Goal: Find specific page/section: Find specific page/section

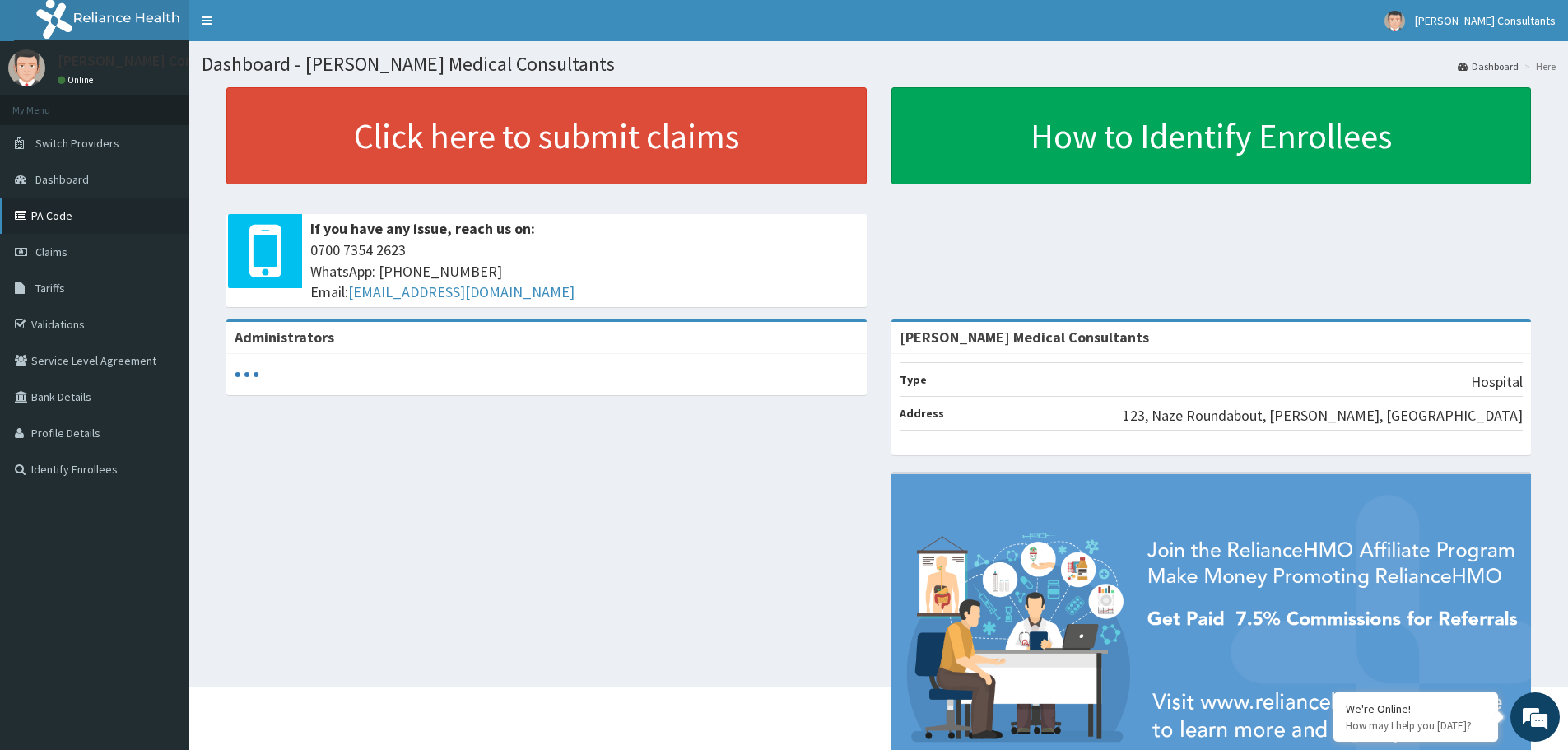
click at [80, 211] on link "PA Code" at bounding box center [94, 215] width 190 height 37
click at [65, 213] on link "PA Code" at bounding box center [94, 215] width 190 height 37
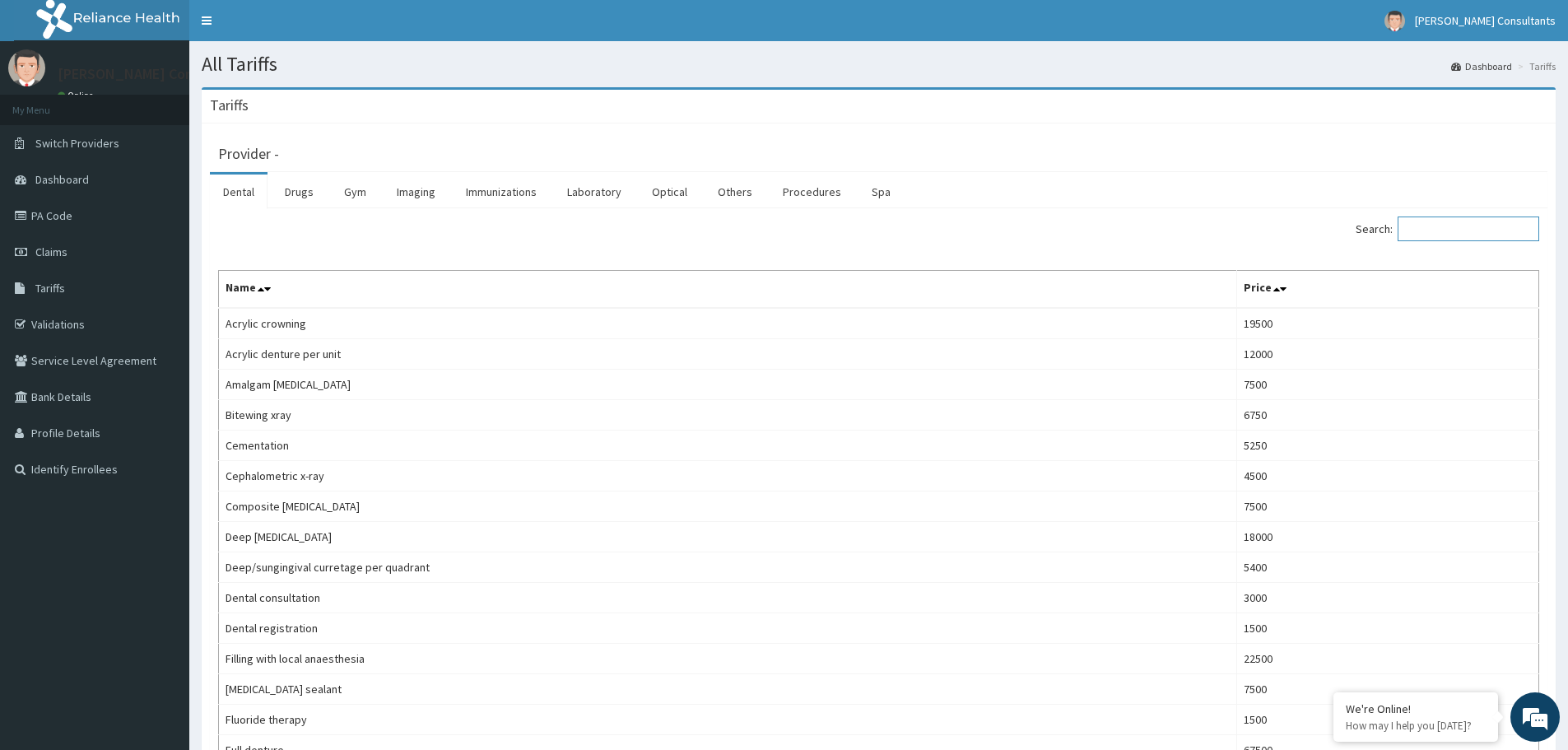
click at [1451, 227] on input "Search:" at bounding box center [1468, 229] width 141 height 25
click at [608, 190] on link "Laboratory" at bounding box center [594, 191] width 81 height 35
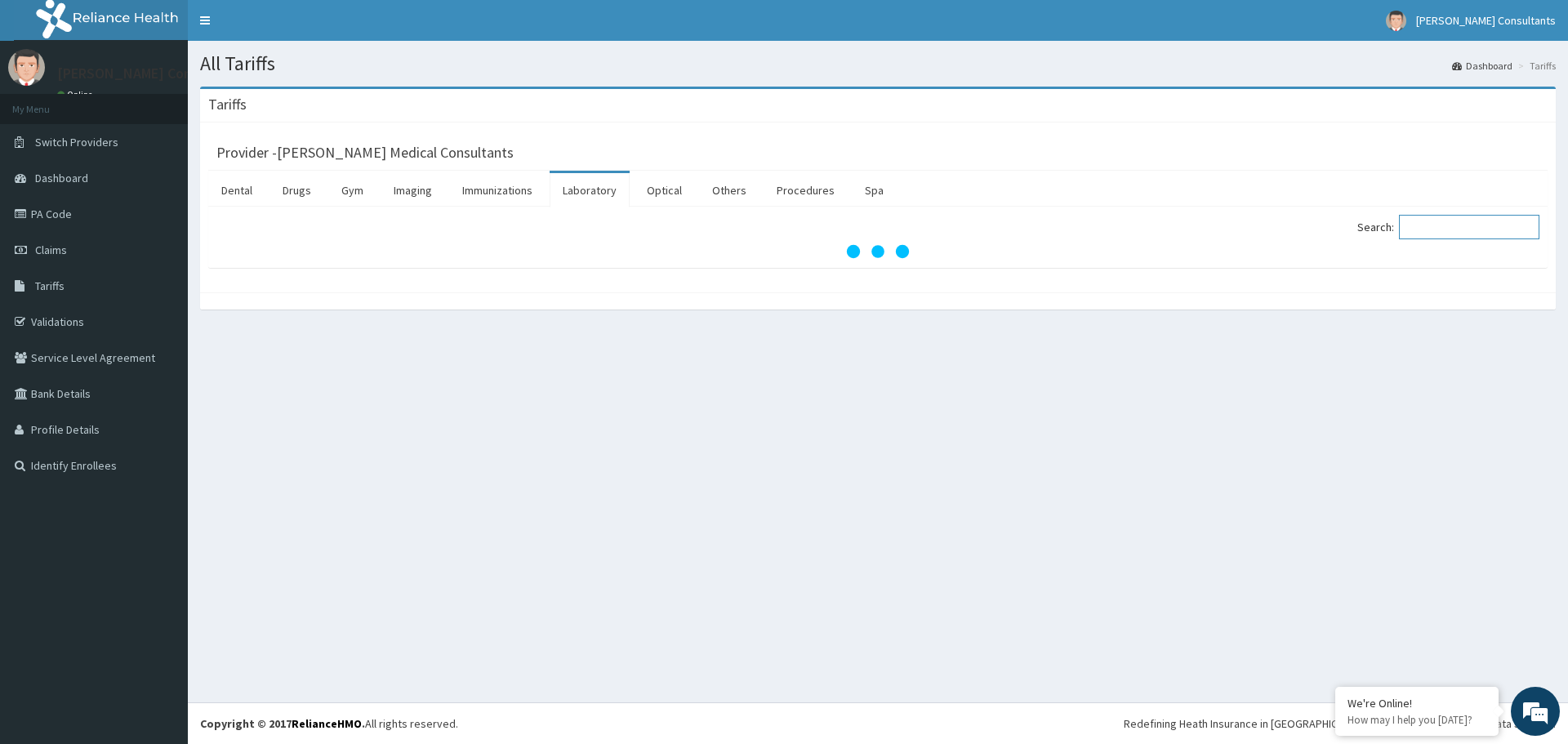
click at [1438, 220] on input "Search:" at bounding box center [1469, 227] width 140 height 24
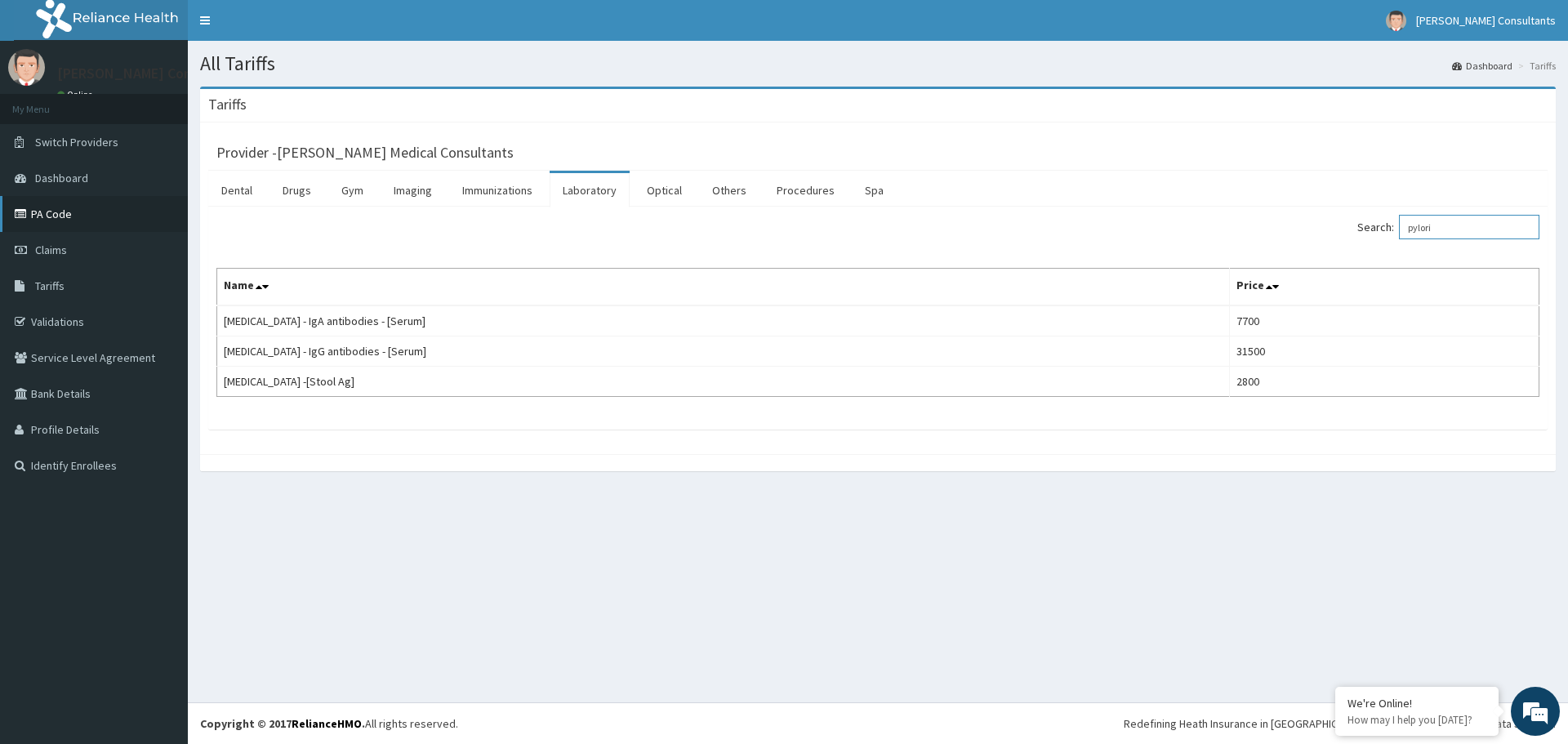
type input "pylori"
click at [84, 213] on link "PA Code" at bounding box center [94, 213] width 188 height 36
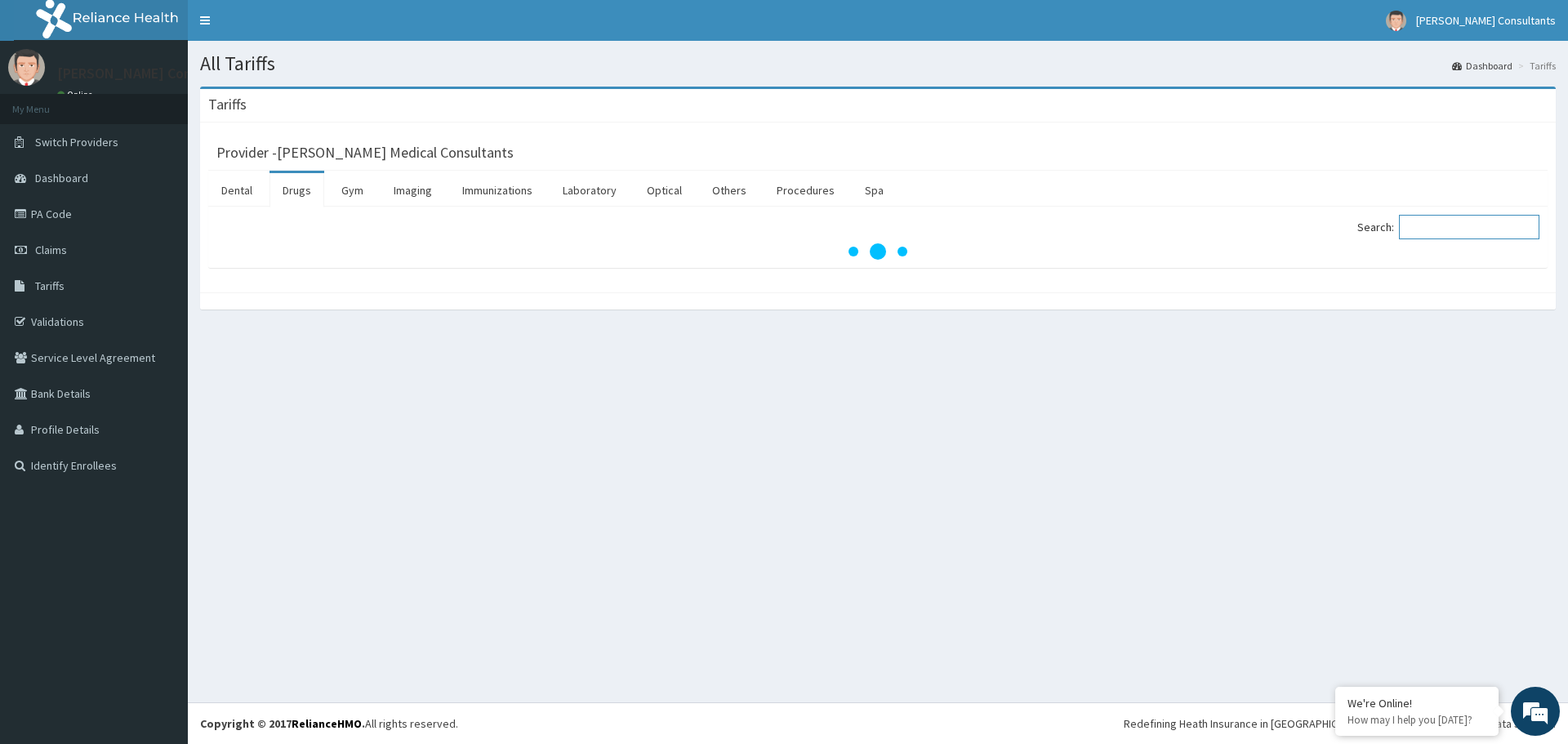
click at [1452, 227] on input "Search:" at bounding box center [1469, 227] width 140 height 24
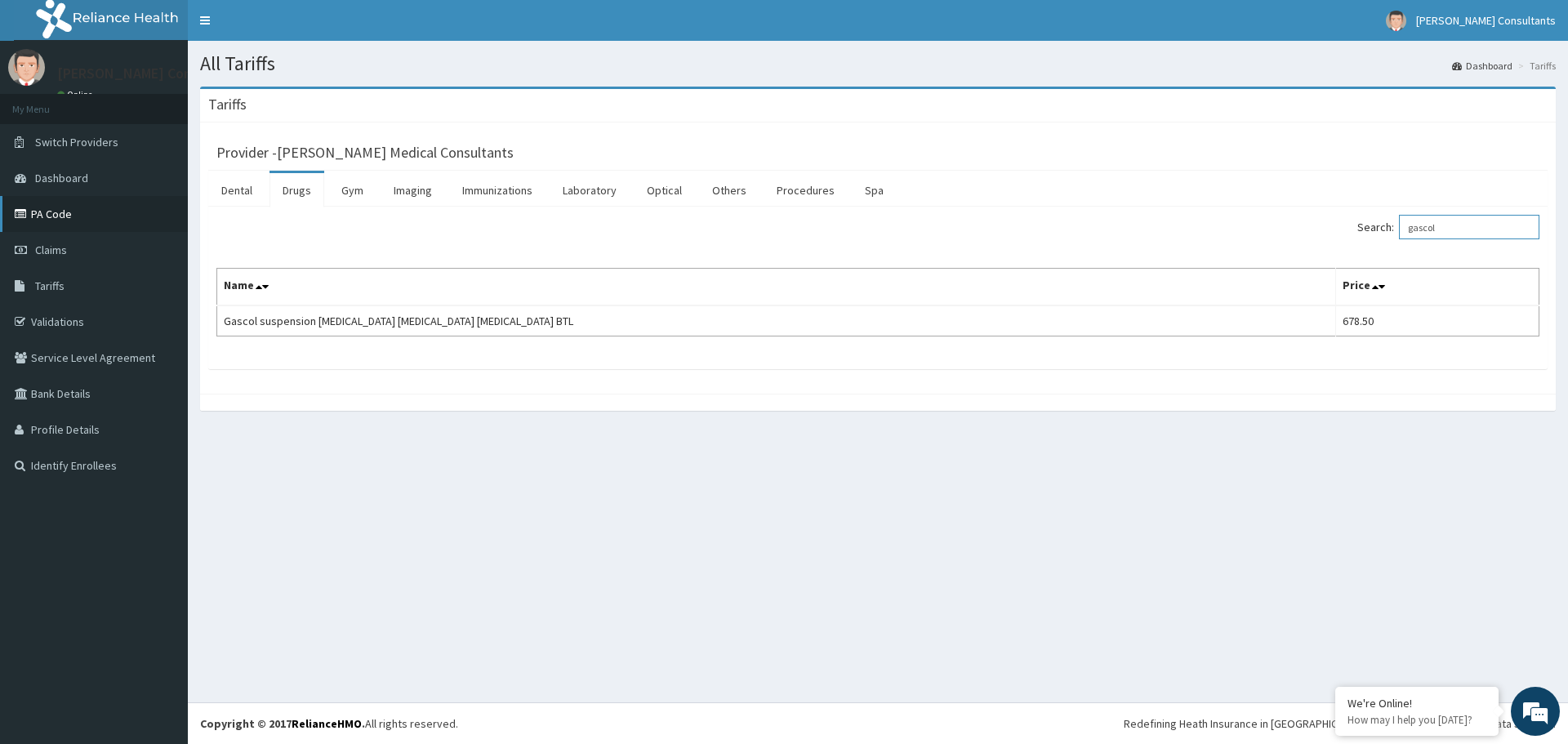
type input "gascol"
click at [42, 209] on link "PA Code" at bounding box center [94, 213] width 188 height 36
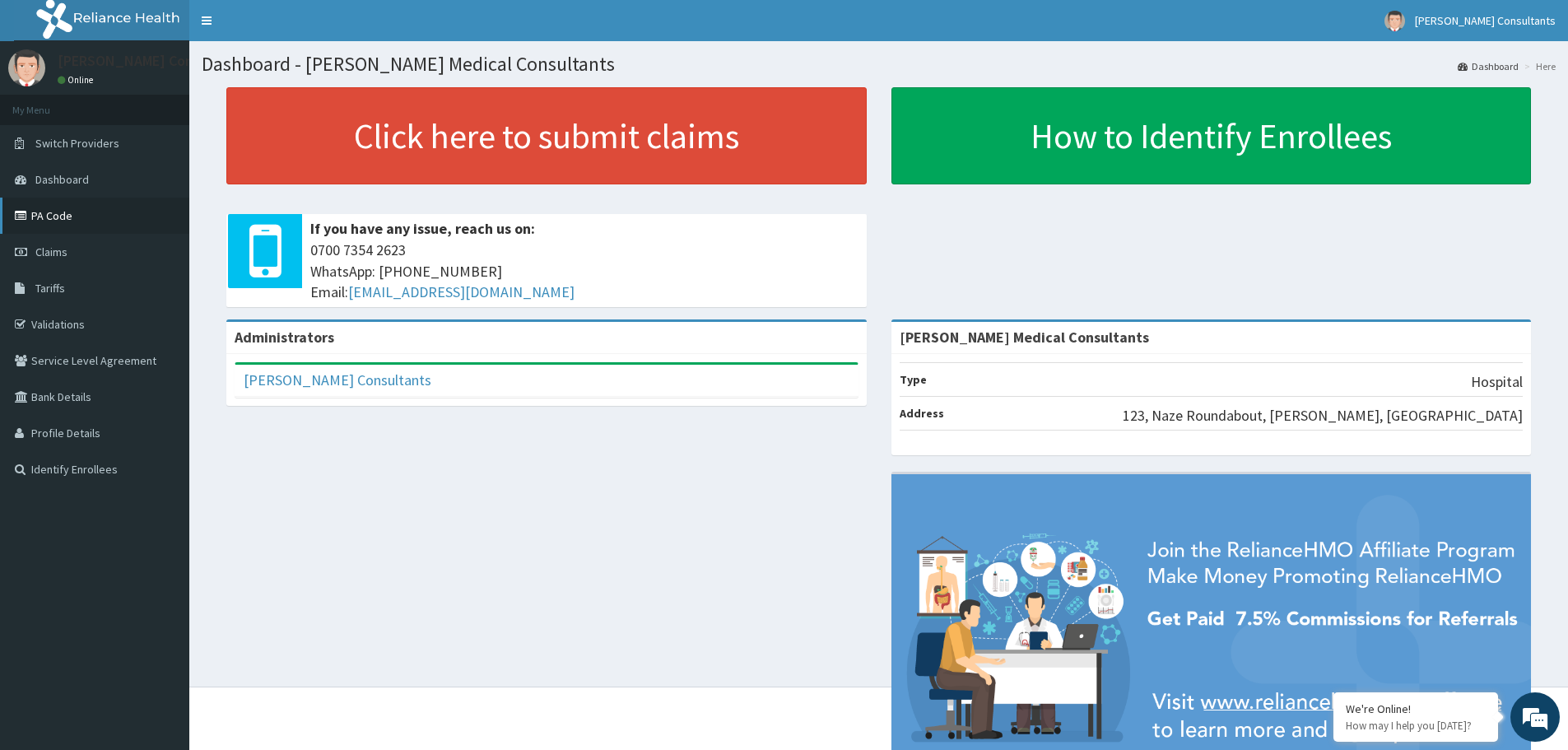
click at [73, 219] on link "PA Code" at bounding box center [94, 215] width 190 height 37
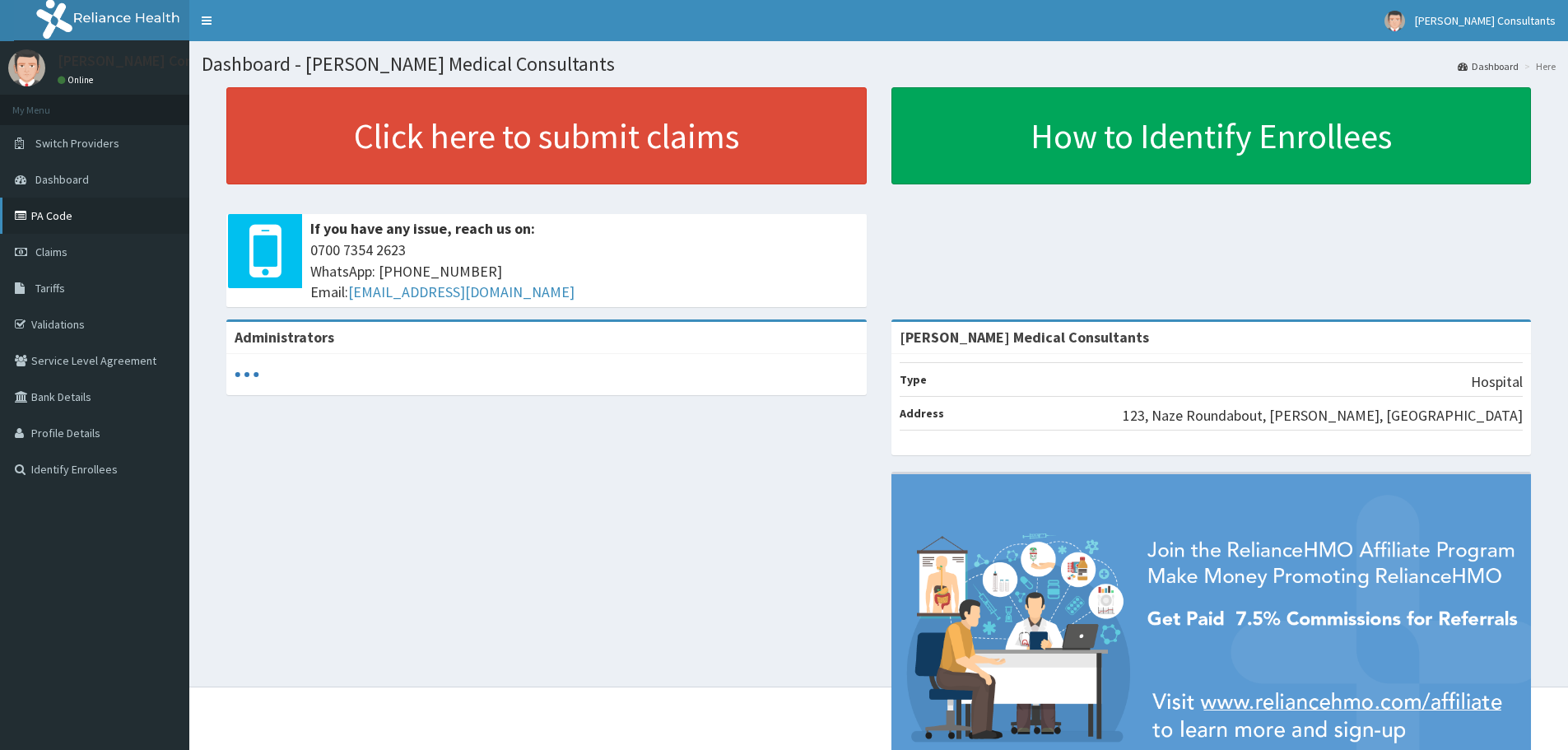
click at [55, 218] on link "PA Code" at bounding box center [94, 215] width 190 height 37
click at [85, 213] on link "PA Code" at bounding box center [94, 215] width 190 height 37
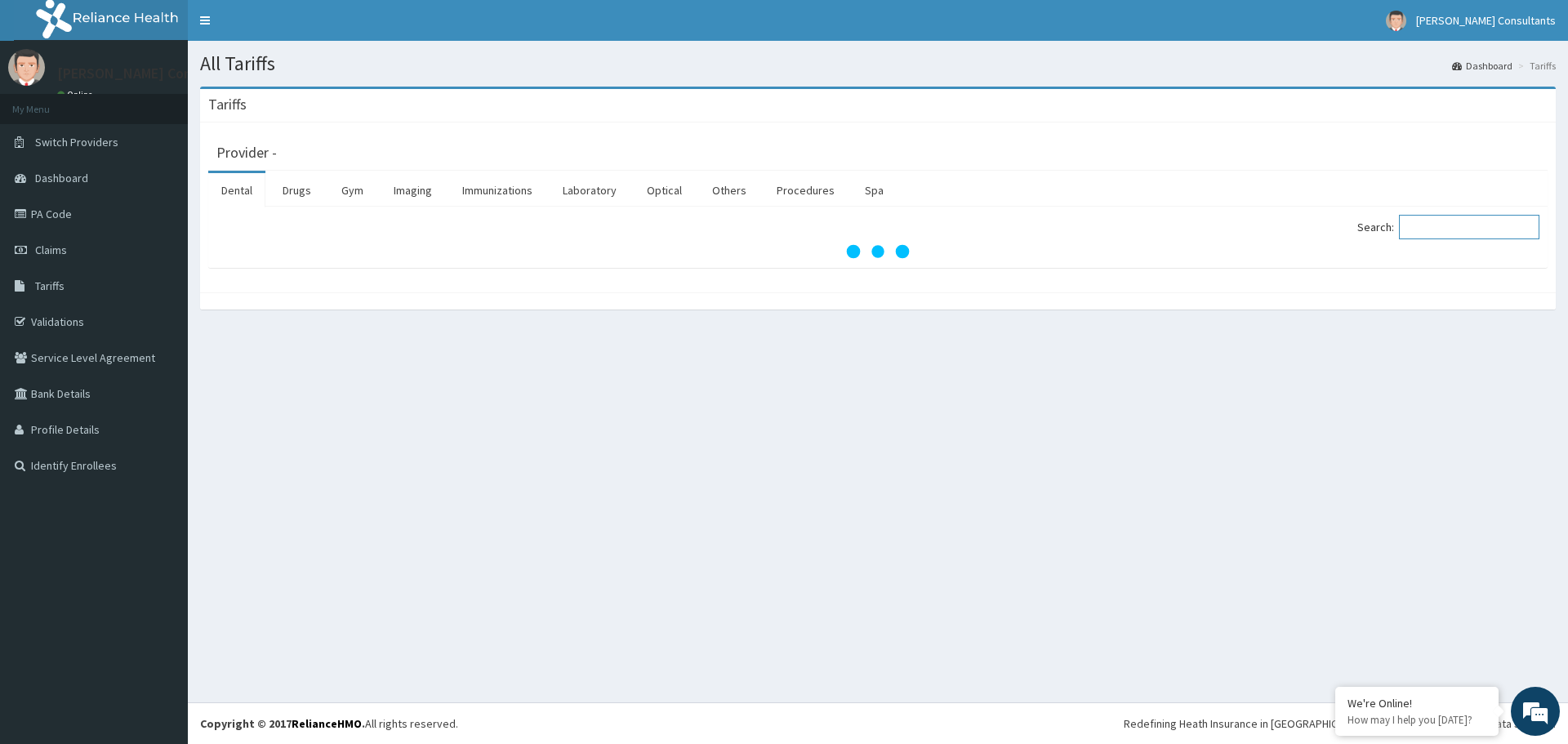
click at [1443, 225] on input "Search:" at bounding box center [1469, 227] width 140 height 24
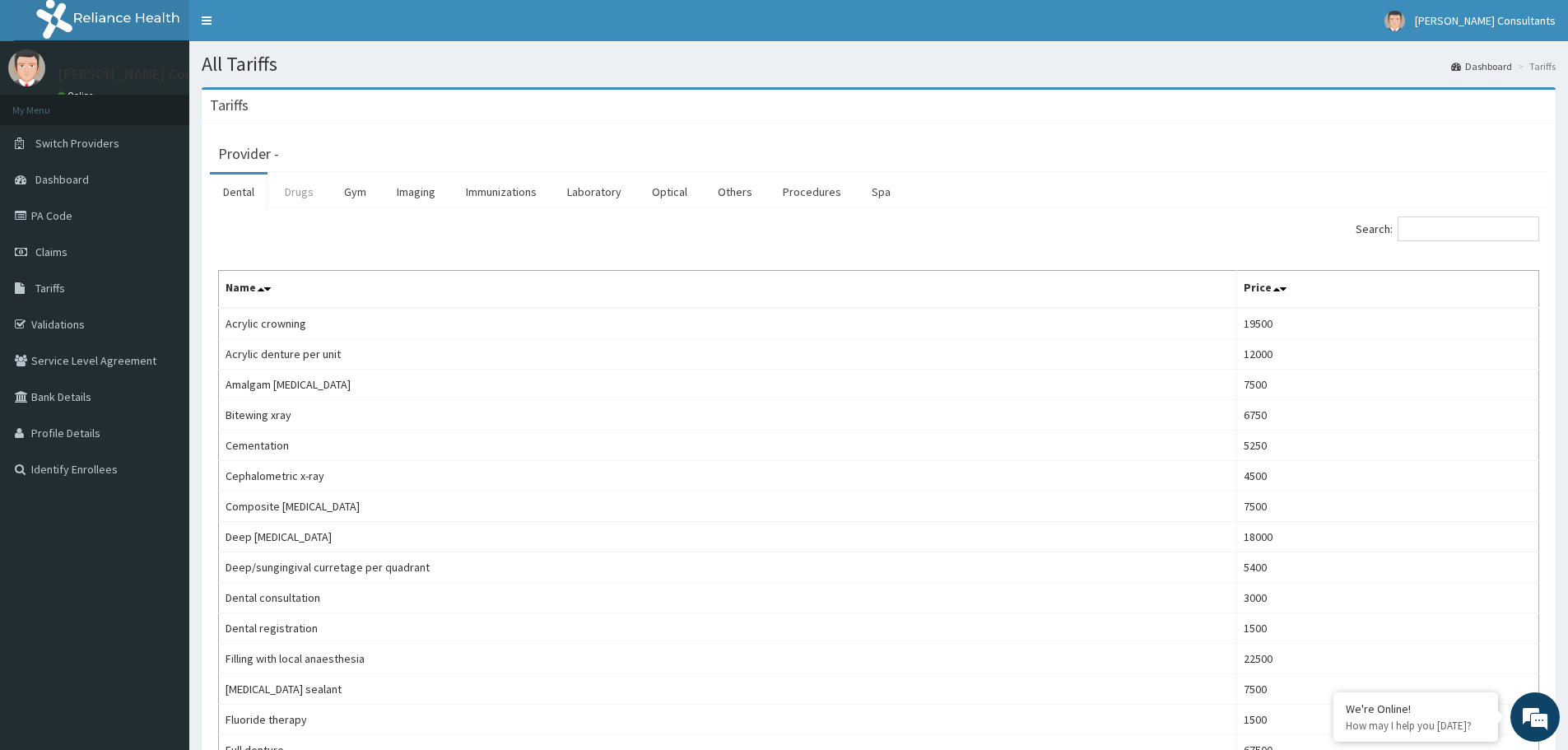
click at [296, 190] on link "Drugs" at bounding box center [298, 191] width 55 height 35
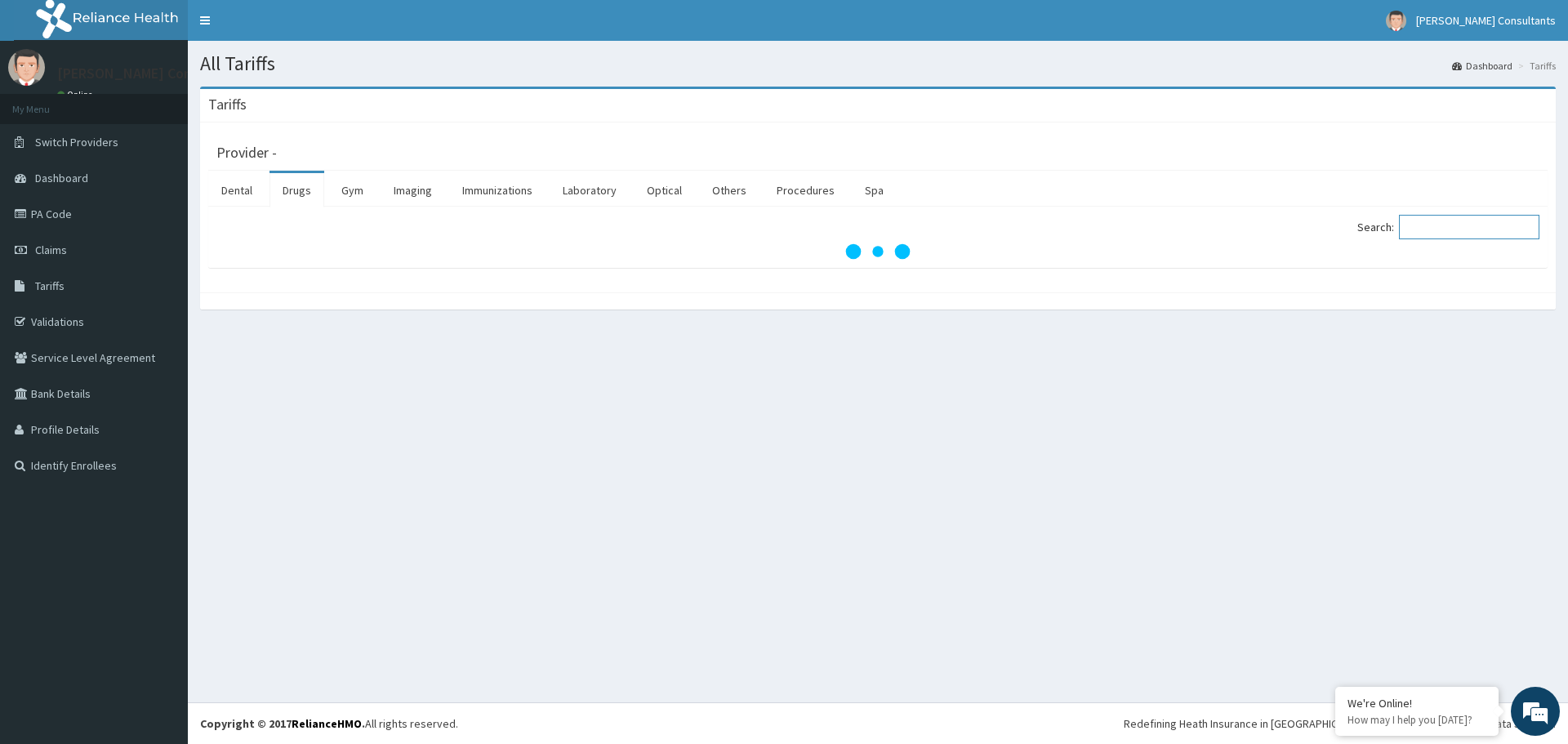
click at [1453, 229] on input "Search:" at bounding box center [1469, 227] width 140 height 24
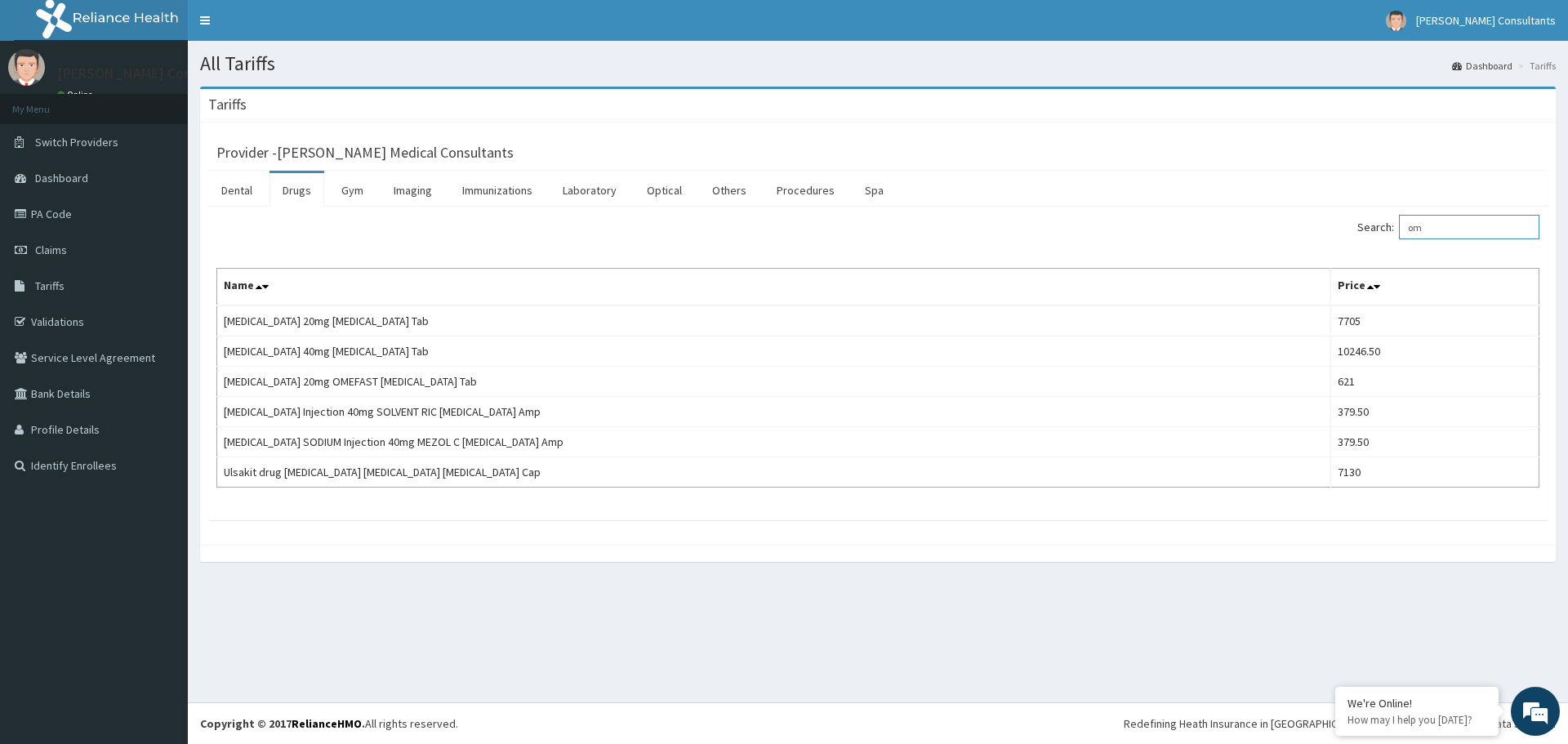
type input "o"
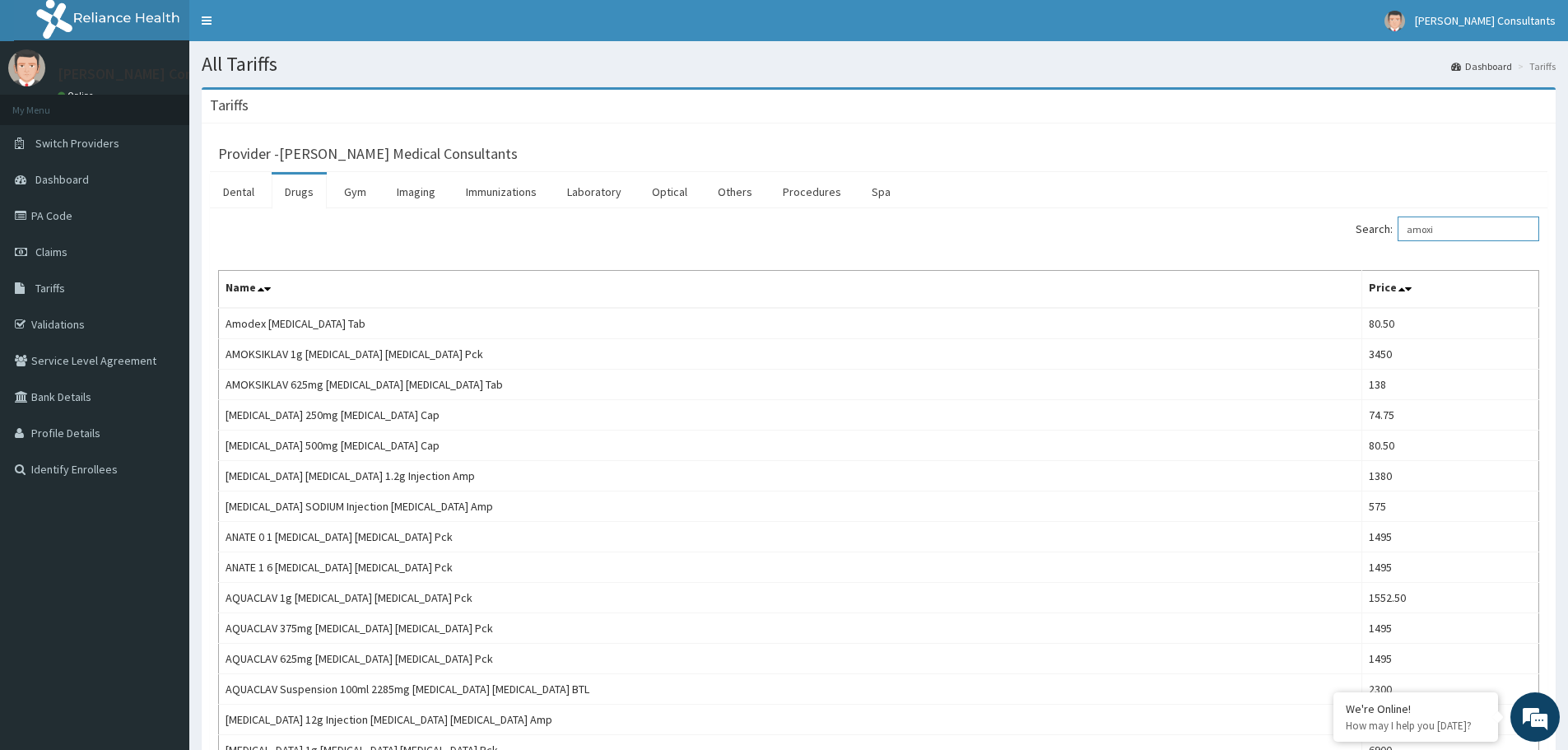
type input "amoxic"
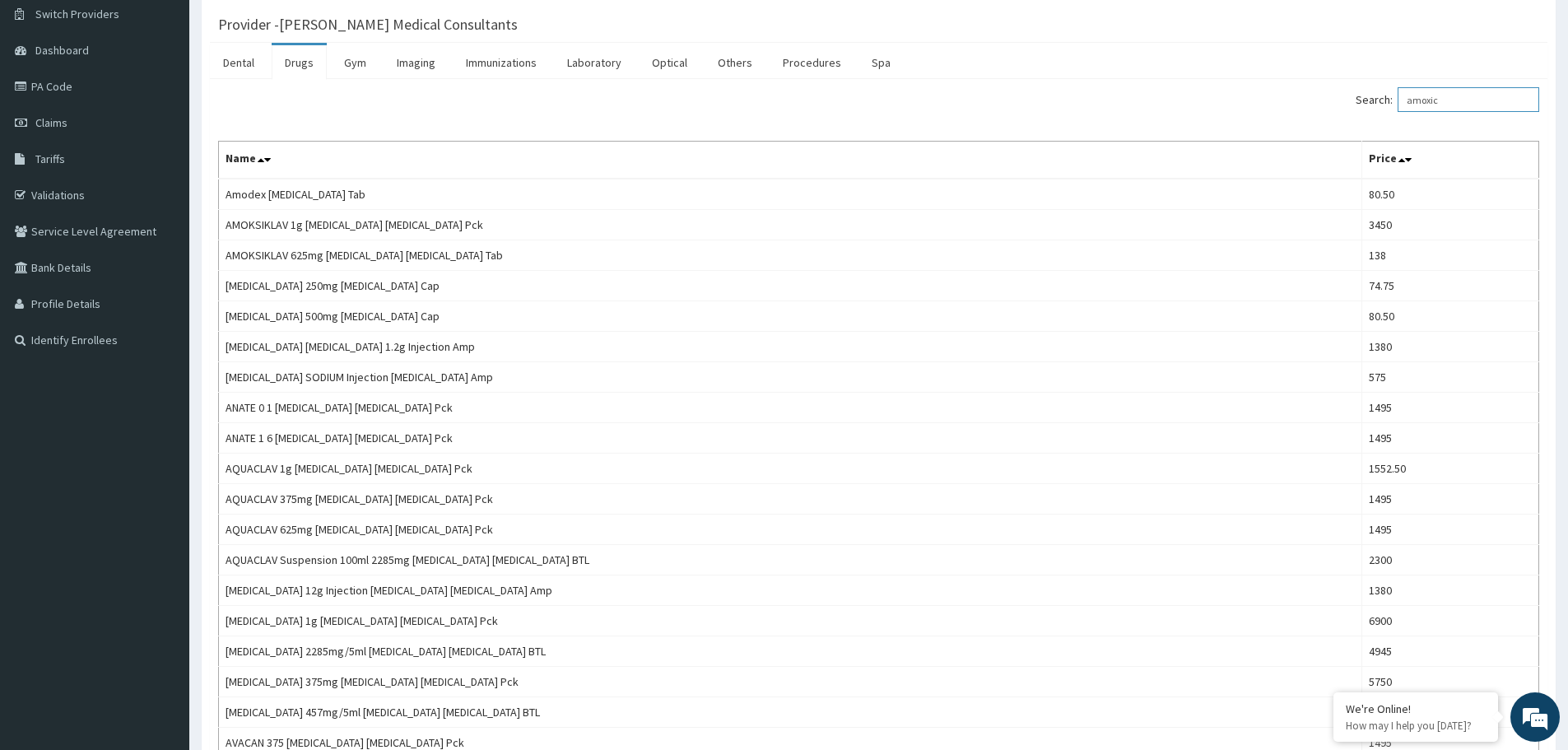
scroll to position [131, 0]
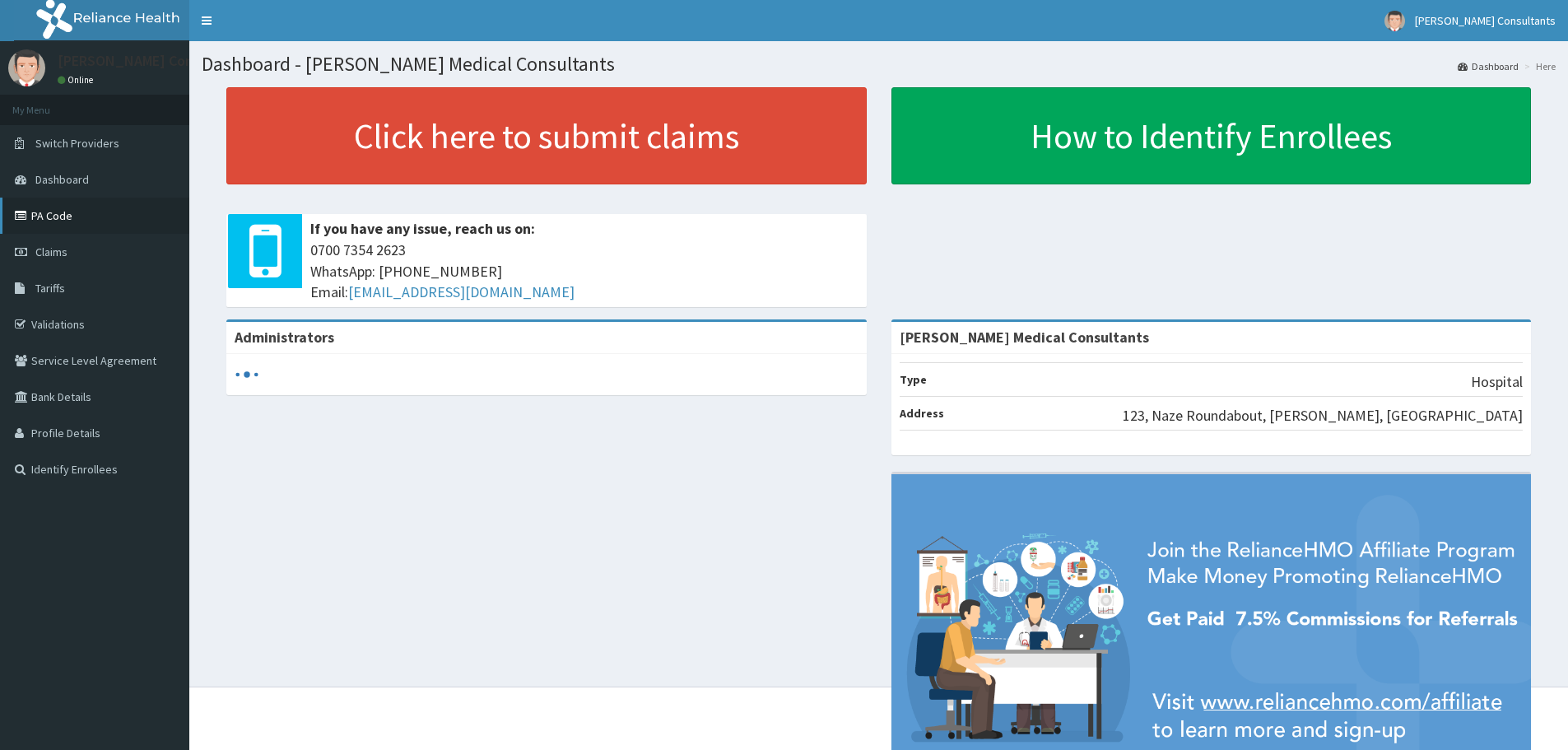
click at [55, 218] on link "PA Code" at bounding box center [94, 215] width 190 height 37
click at [84, 208] on link "PA Code" at bounding box center [94, 215] width 190 height 37
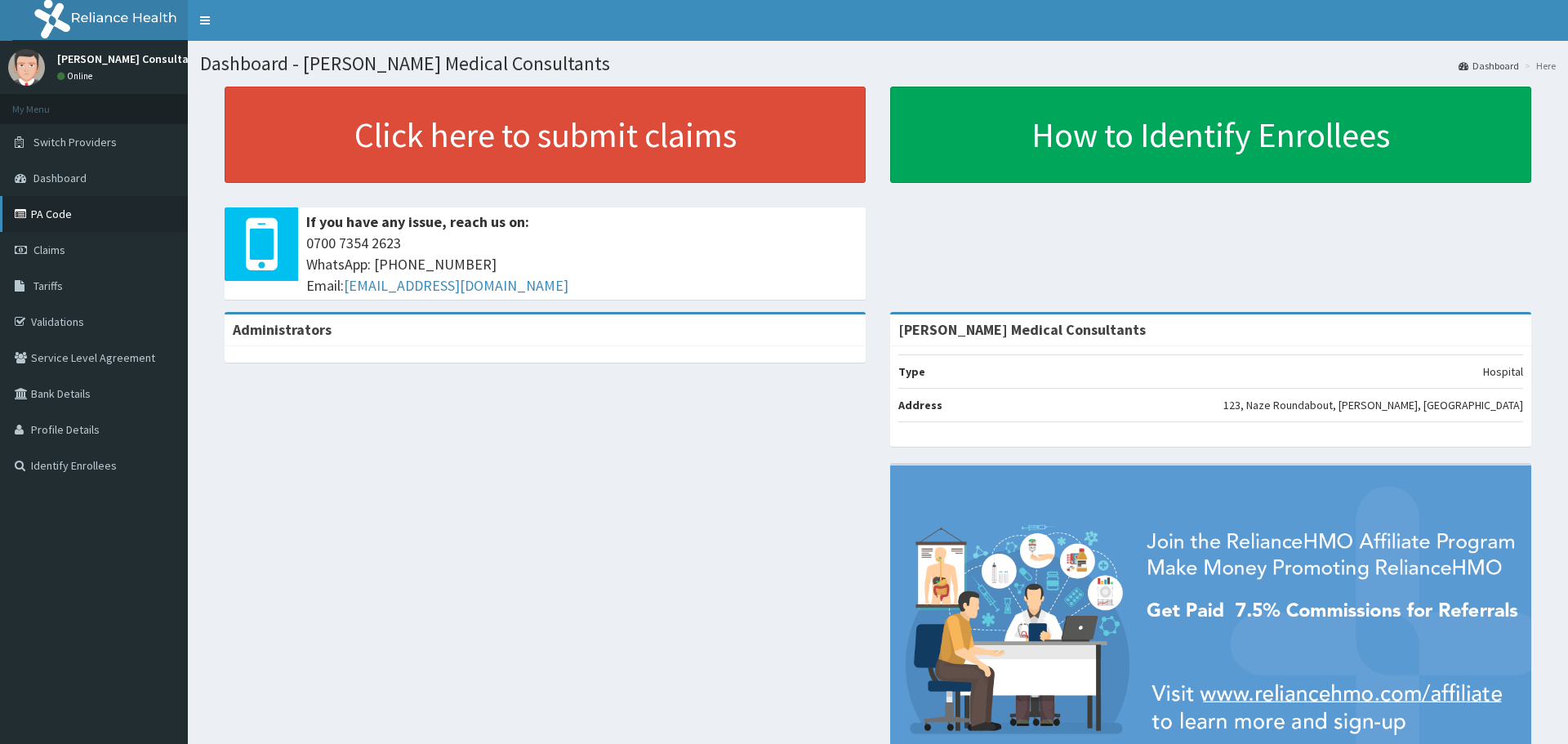
click at [54, 214] on link "PA Code" at bounding box center [94, 213] width 188 height 36
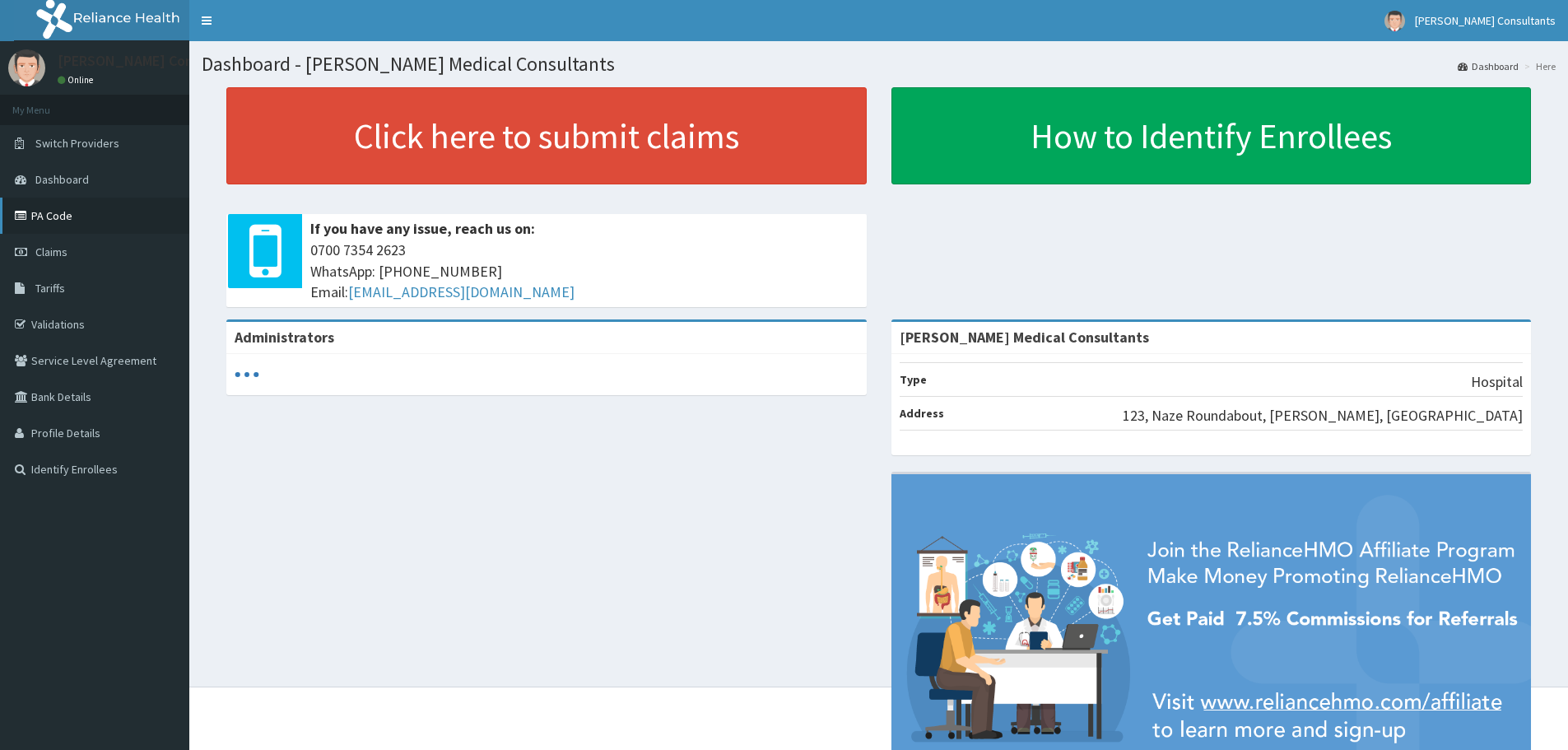
click at [57, 223] on link "PA Code" at bounding box center [94, 215] width 190 height 37
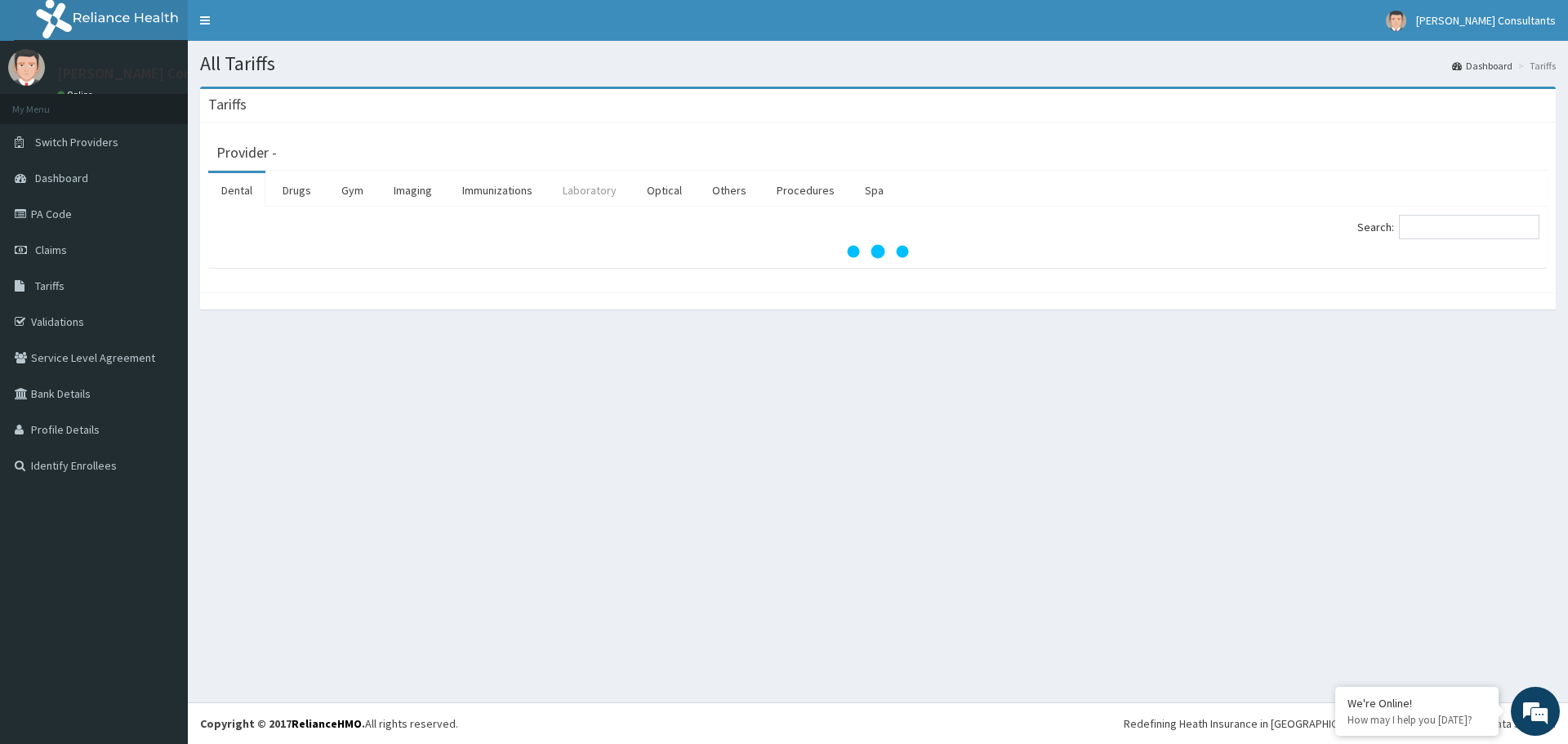
click at [596, 197] on link "Laboratory" at bounding box center [589, 190] width 80 height 35
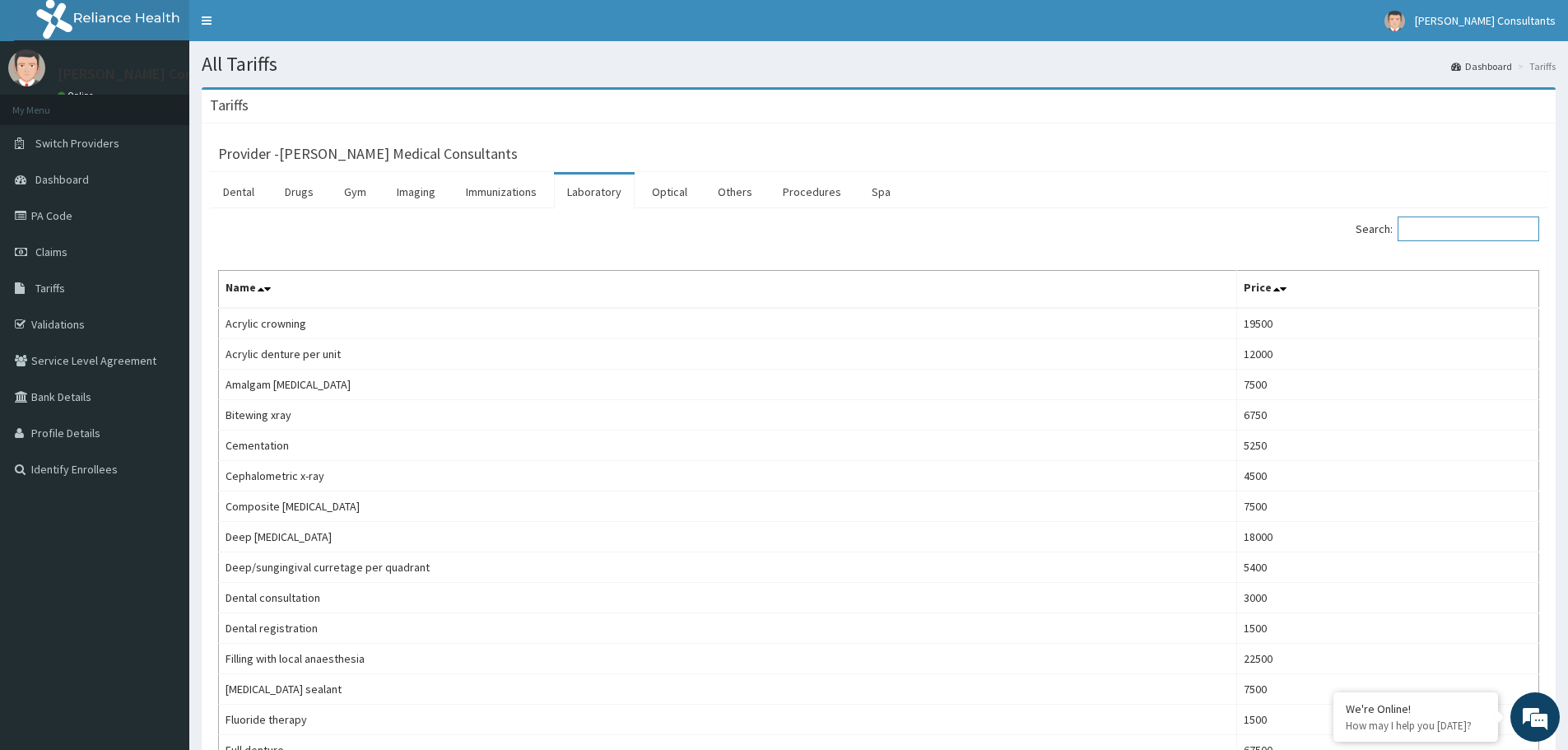
click at [1448, 225] on input "Search:" at bounding box center [1468, 229] width 141 height 25
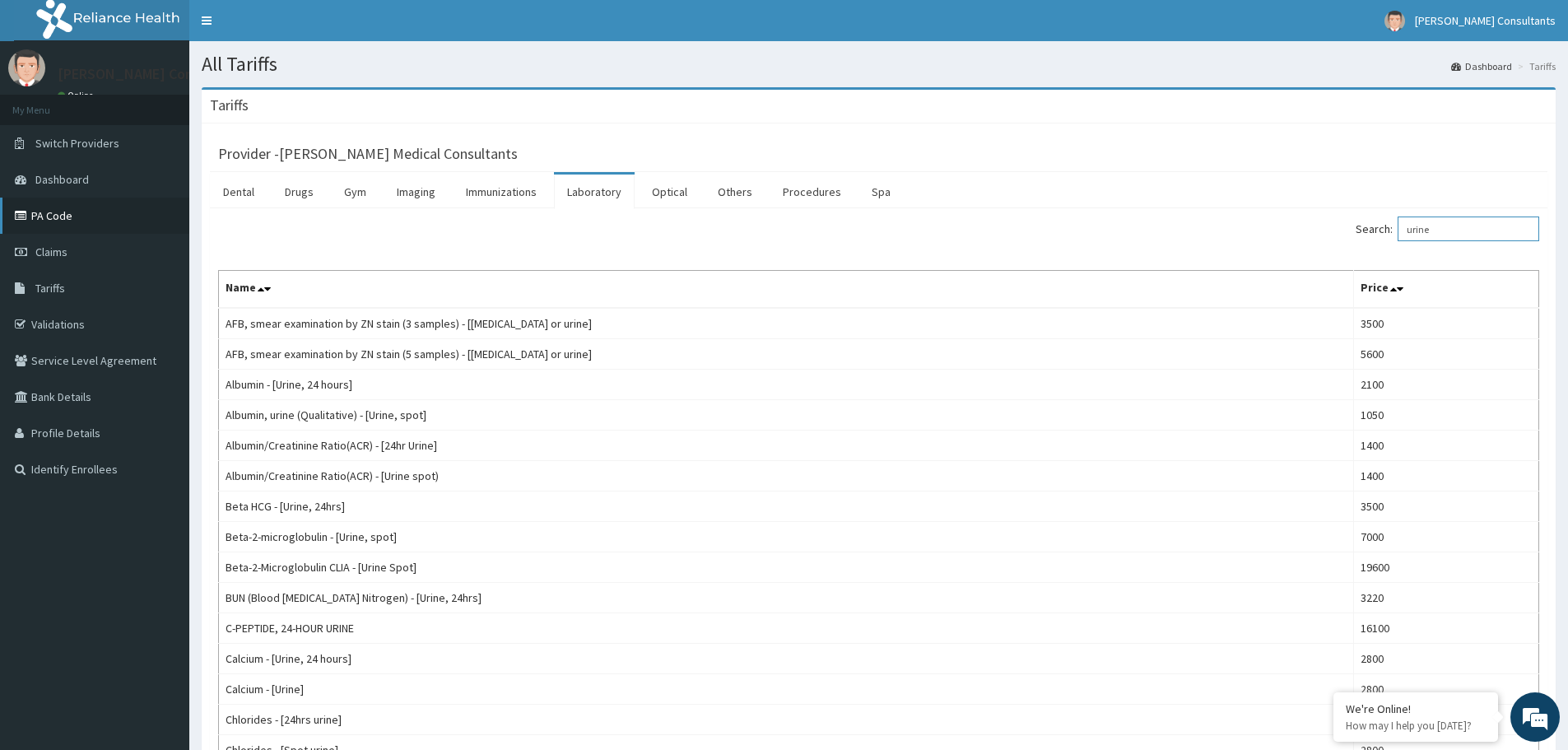
type input "urine"
click at [74, 217] on link "PA Code" at bounding box center [94, 215] width 190 height 37
